Goal: Information Seeking & Learning: Learn about a topic

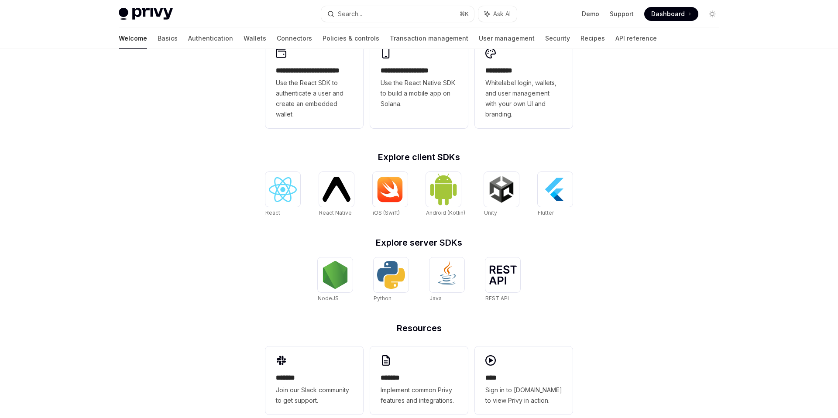
scroll to position [261, 0]
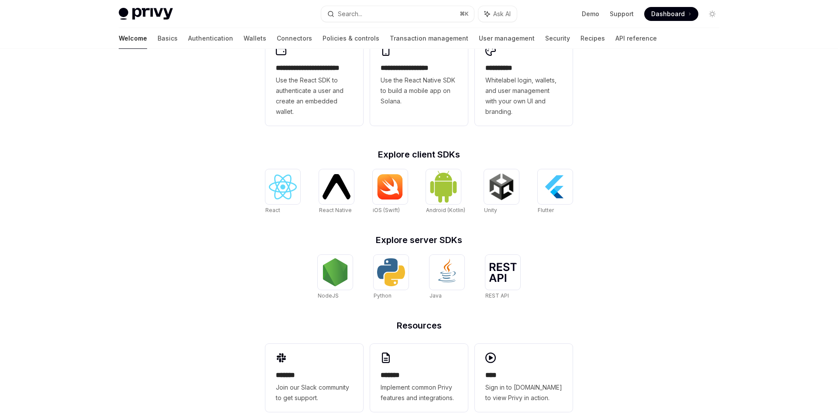
click at [535, 196] on div "React React Native React Native iOS (Swift) Android (Kotlin) Unity Unity Flutter" at bounding box center [418, 191] width 307 height 45
click at [547, 190] on img at bounding box center [555, 187] width 28 height 28
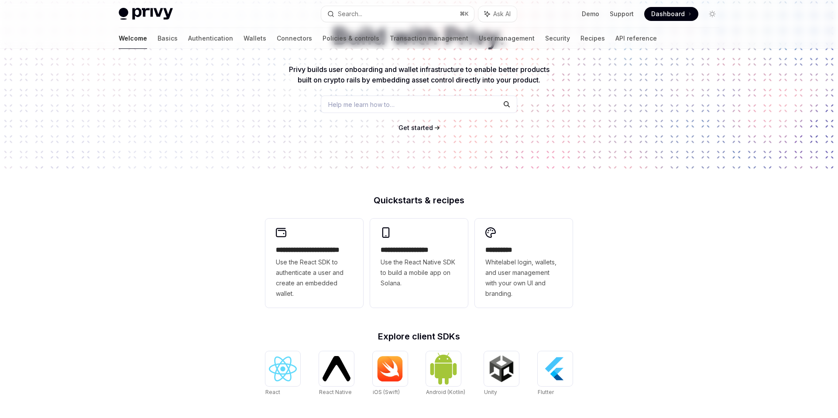
scroll to position [0, 0]
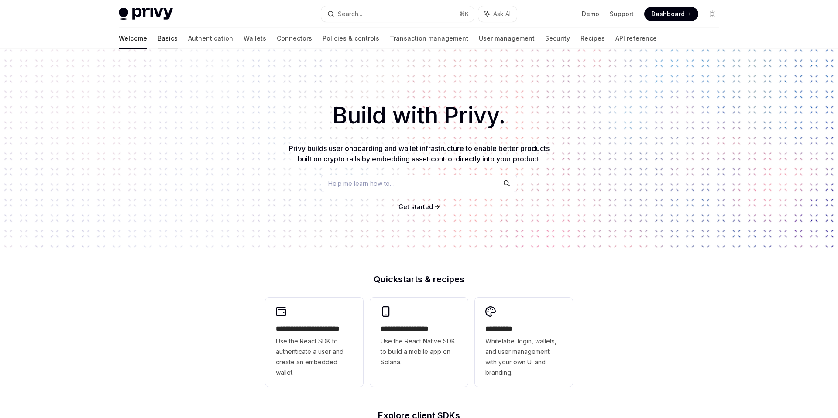
click at [158, 44] on link "Basics" at bounding box center [168, 38] width 20 height 21
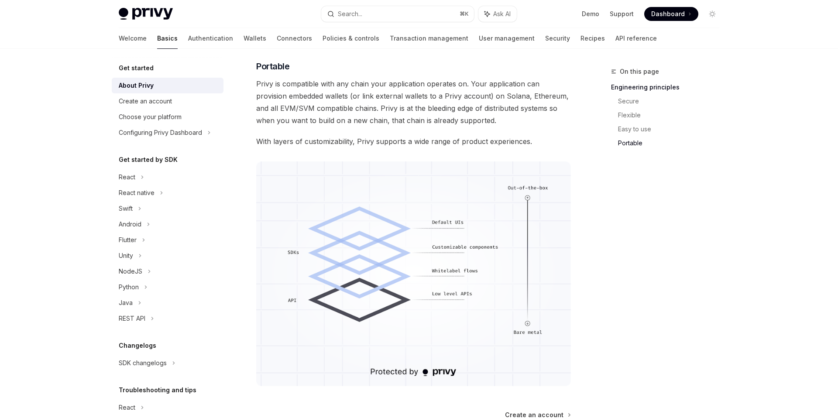
scroll to position [723, 0]
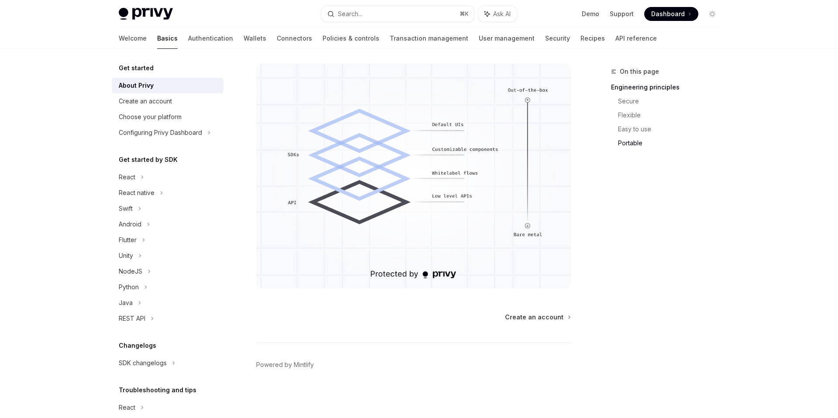
click at [671, 274] on div "On this page Engineering principles Secure Flexible Easy to use Portable" at bounding box center [659, 242] width 133 height 352
drag, startPoint x: 141, startPoint y: 0, endPoint x: 141, endPoint y: 5, distance: 4.8
click at [141, 0] on div "Privy Docs home page Search... ⌘ K Ask AI Demo Support Dashboard Dashboard Sear…" at bounding box center [419, 14] width 600 height 28
click at [141, 14] on img at bounding box center [146, 14] width 54 height 12
type textarea "*"
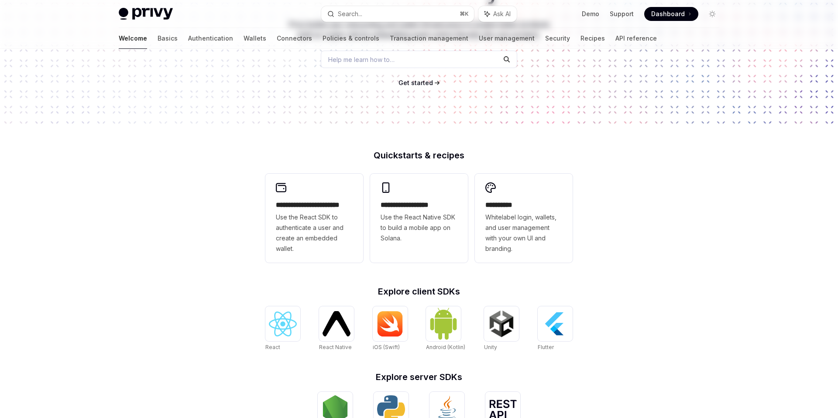
scroll to position [276, 0]
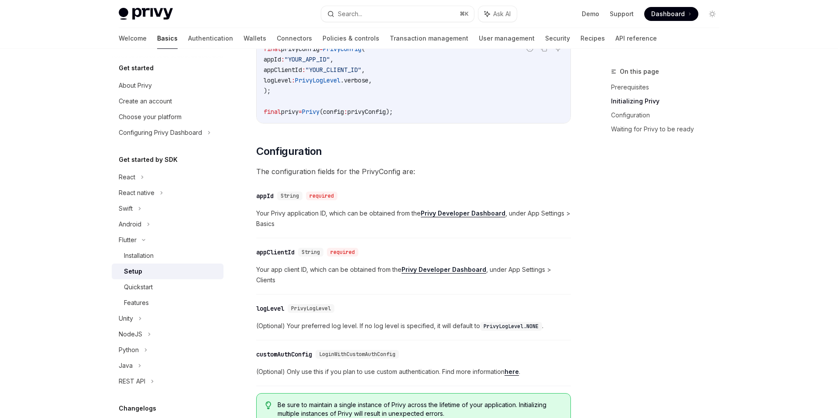
scroll to position [291, 0]
